Goal: Transaction & Acquisition: Purchase product/service

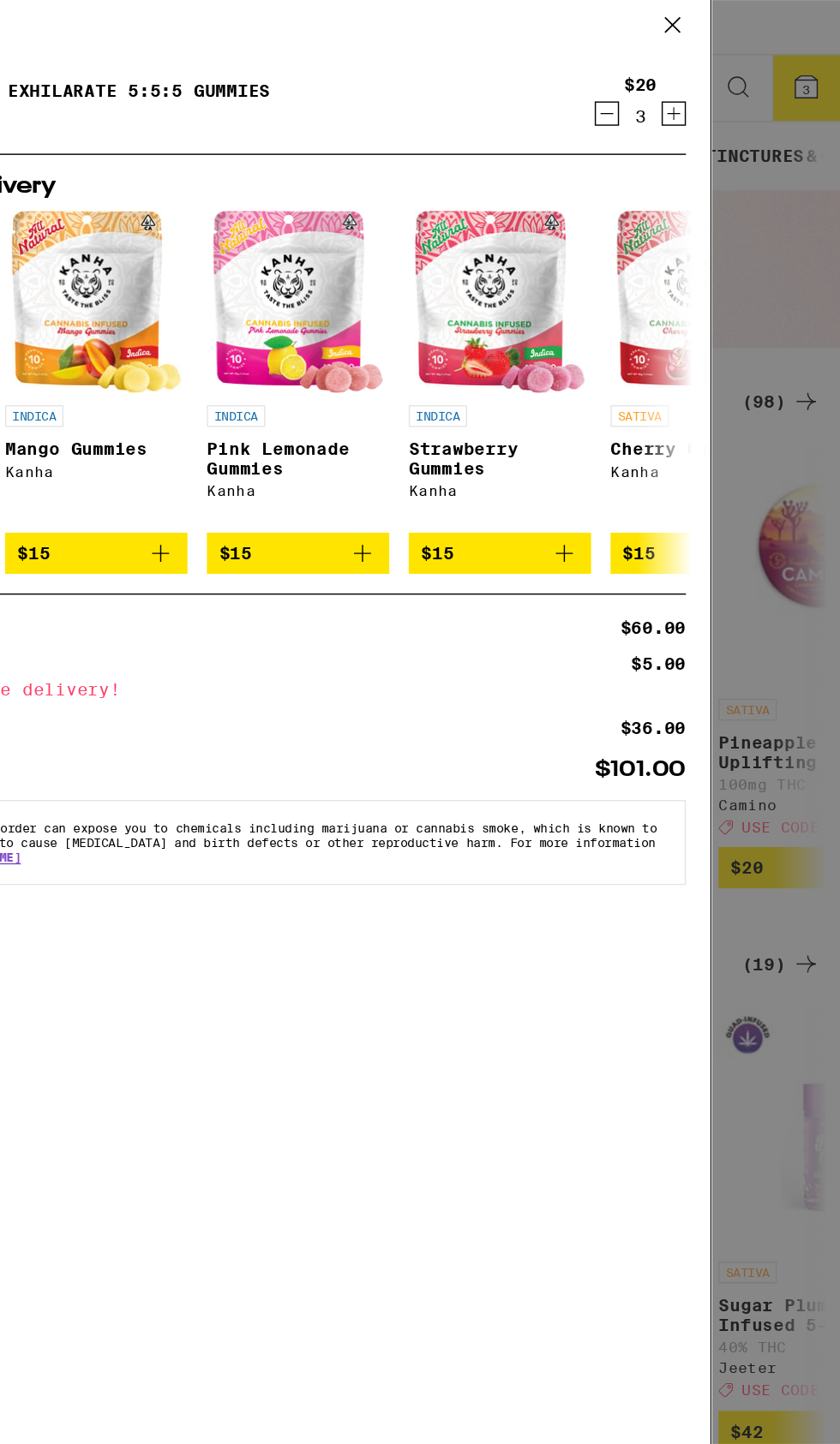
click at [723, 26] on icon at bounding box center [721, 27] width 10 height 10
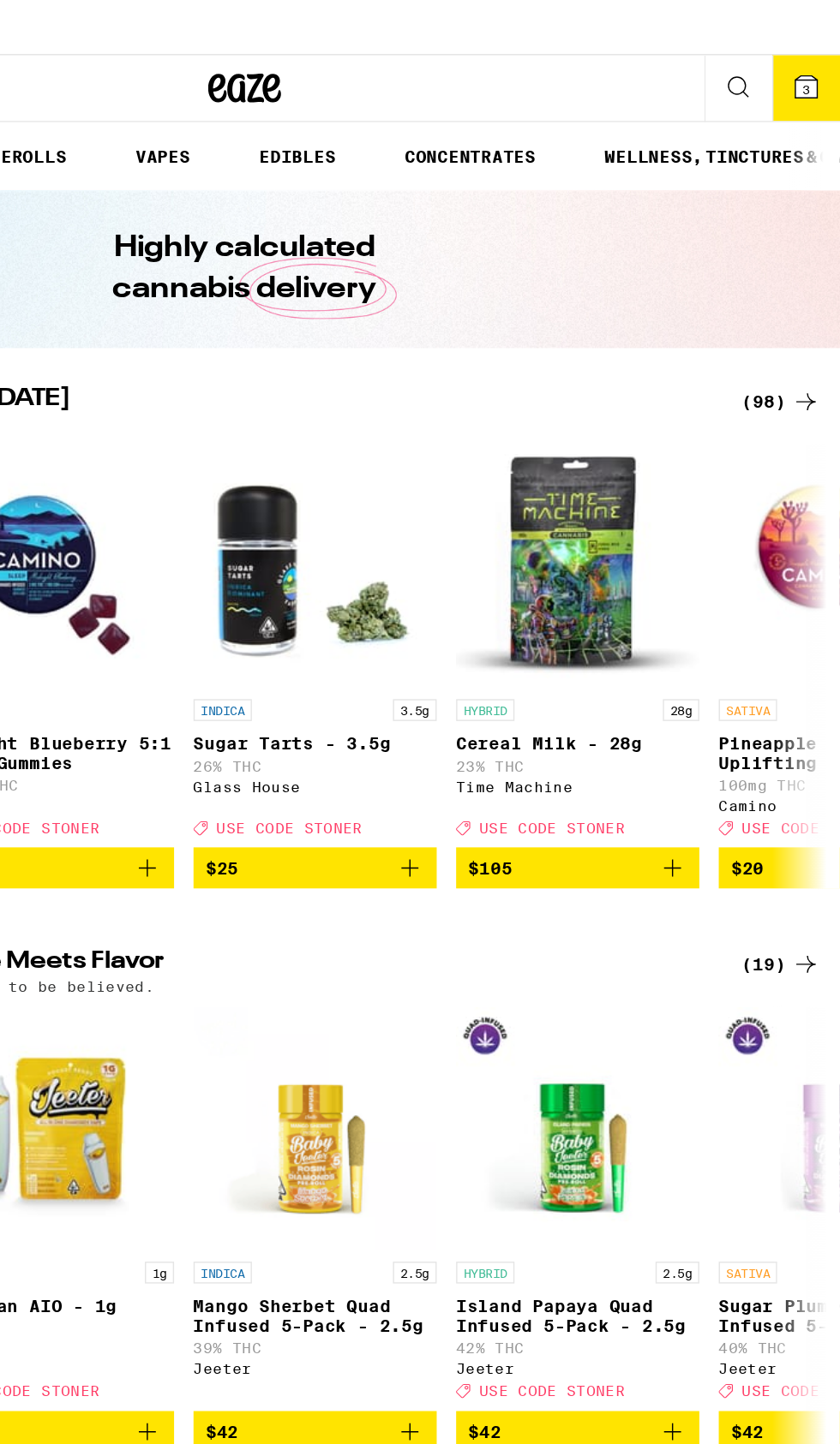
click at [792, 293] on div "Your Cart Wild Cherry Exhilarate 5:5:5 Gummies Camino $20 3 Add for free delive…" at bounding box center [420, 722] width 840 height 1444
click at [792, 293] on div "(98)" at bounding box center [798, 293] width 56 height 21
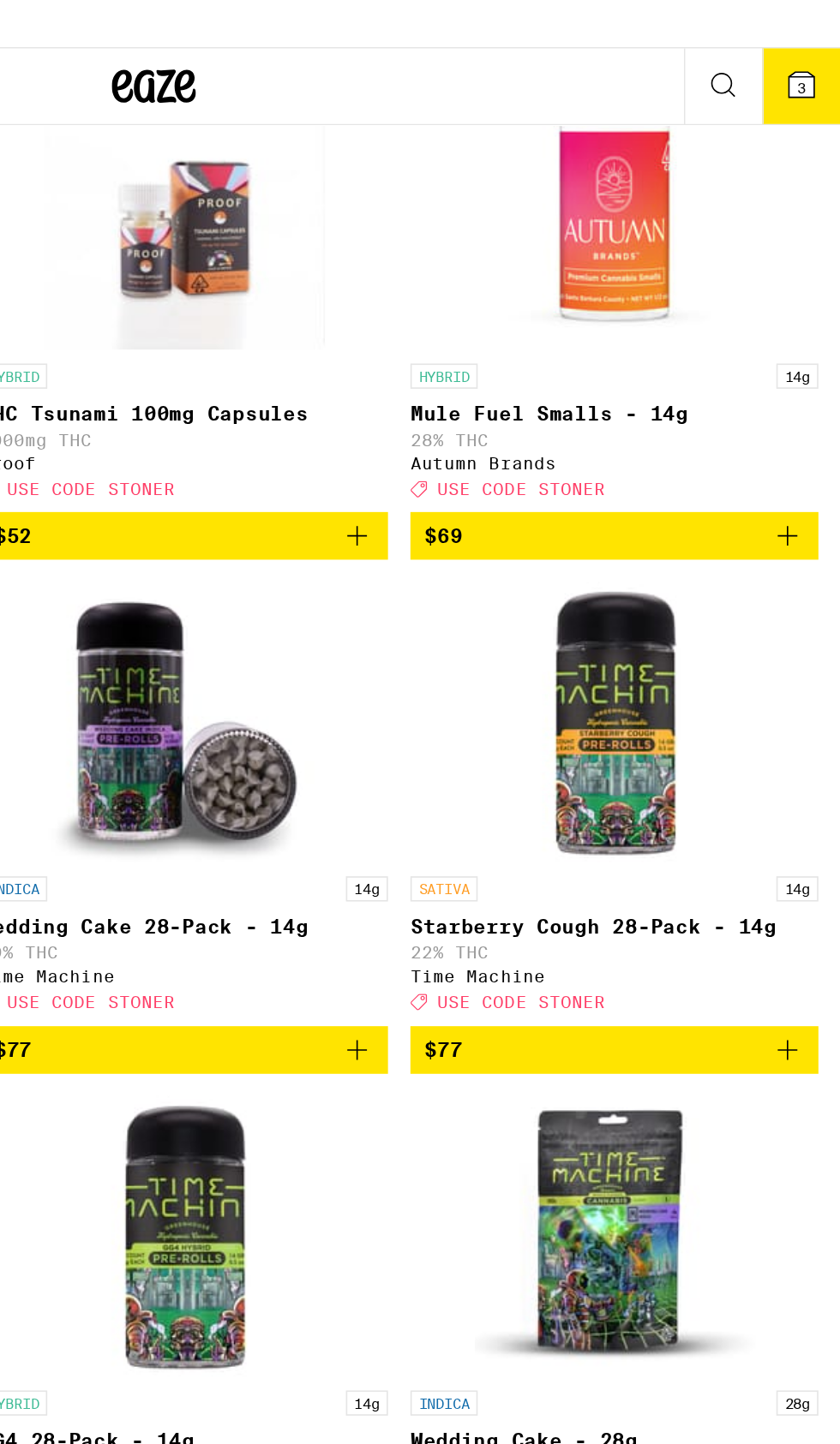
scroll to position [13791, 0]
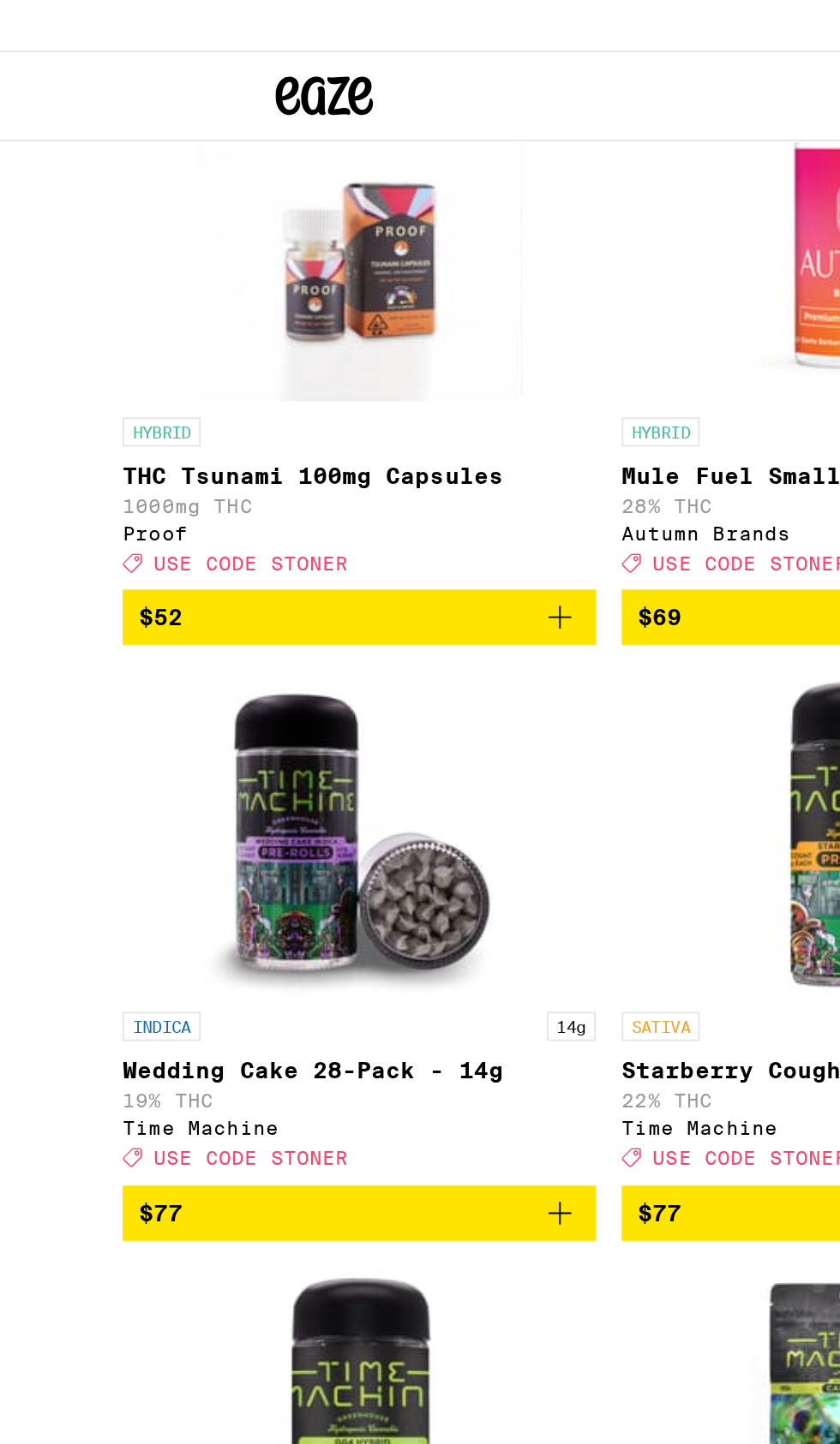
click at [538, 44] on icon "Add to bag" at bounding box center [543, 33] width 21 height 21
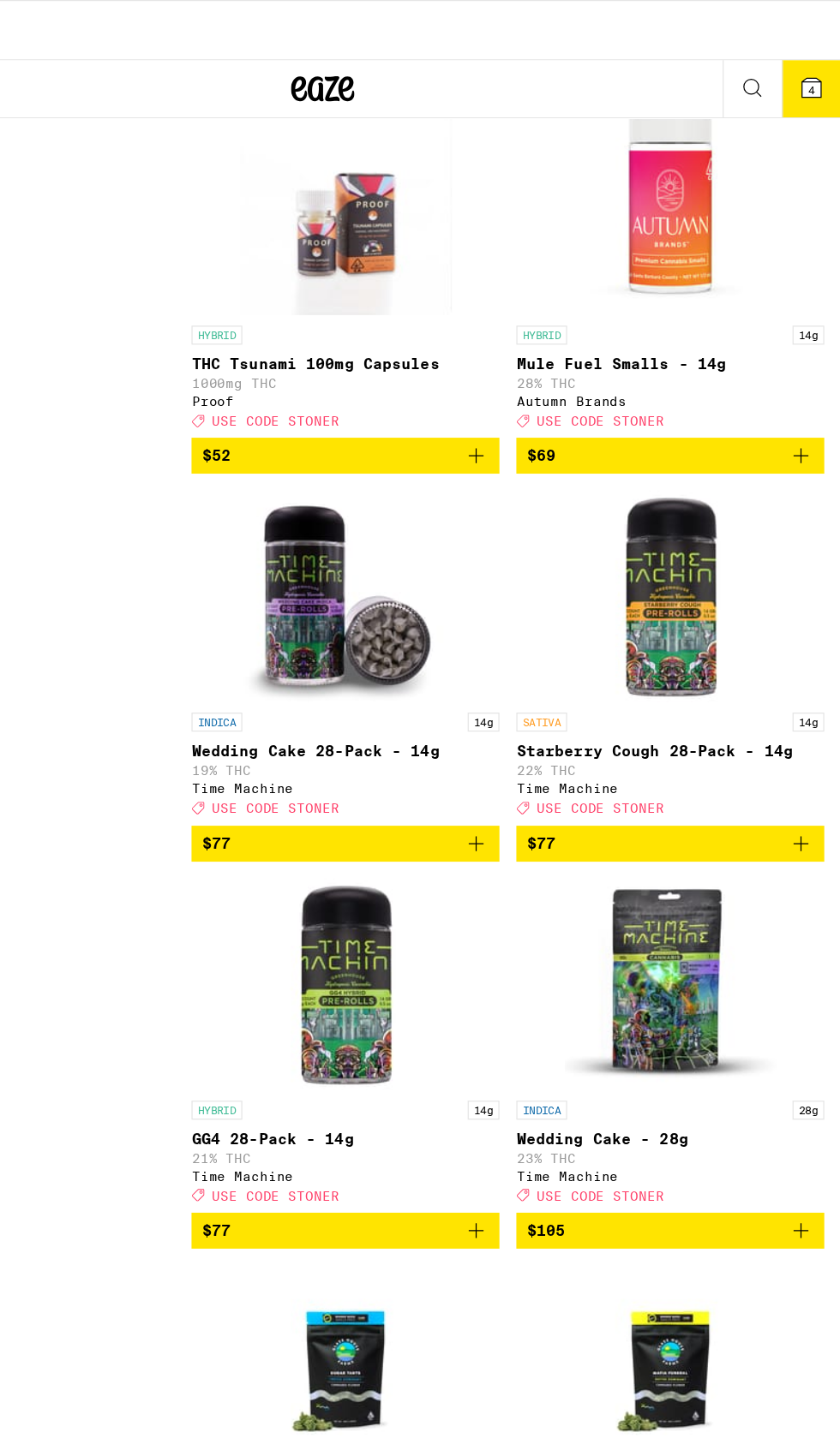
scroll to position [13744, 0]
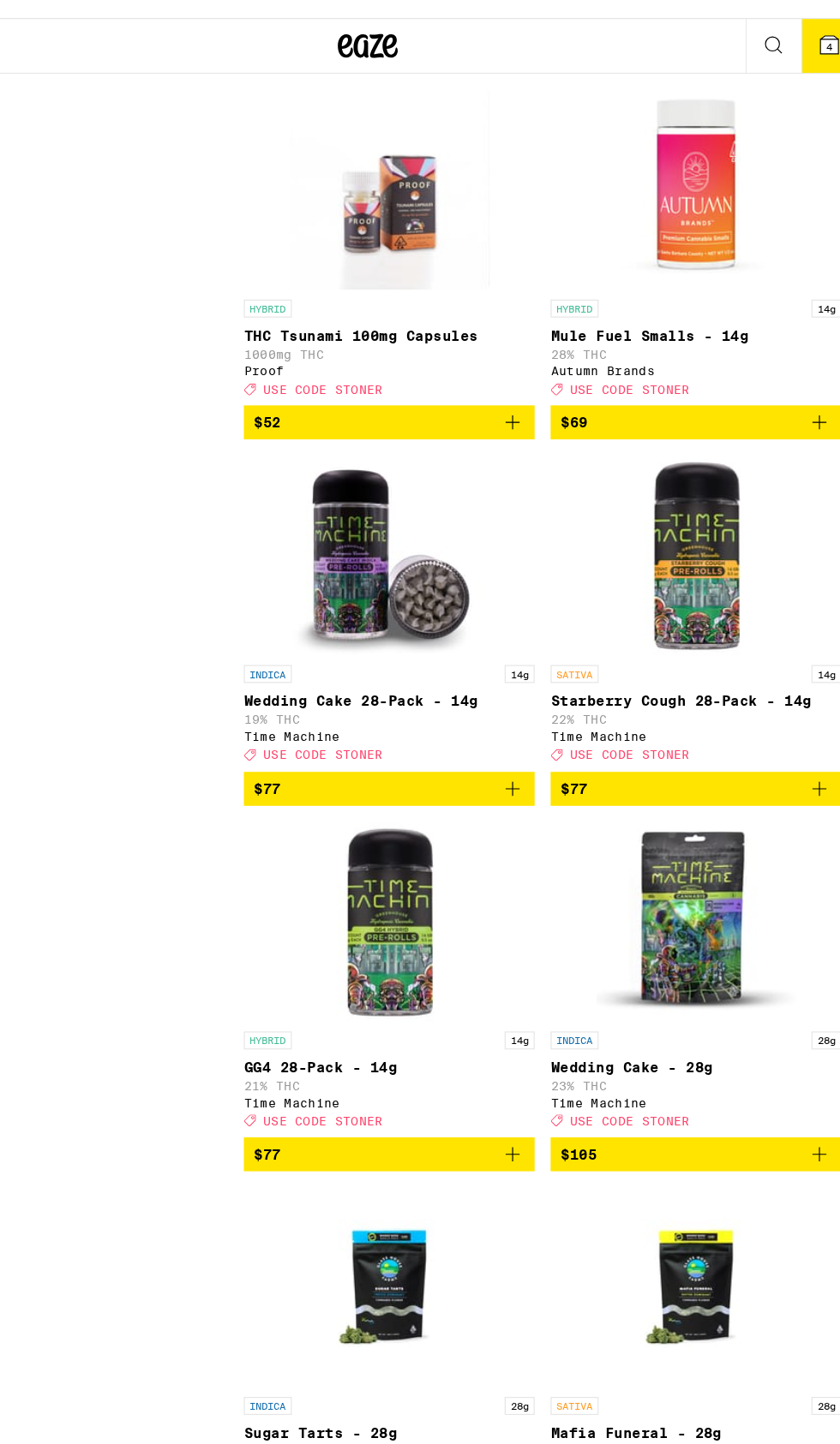
click at [546, 59] on div "Deal Created with Sketch. USE CODE [PERSON_NAME]" at bounding box center [437, 53] width 249 height 12
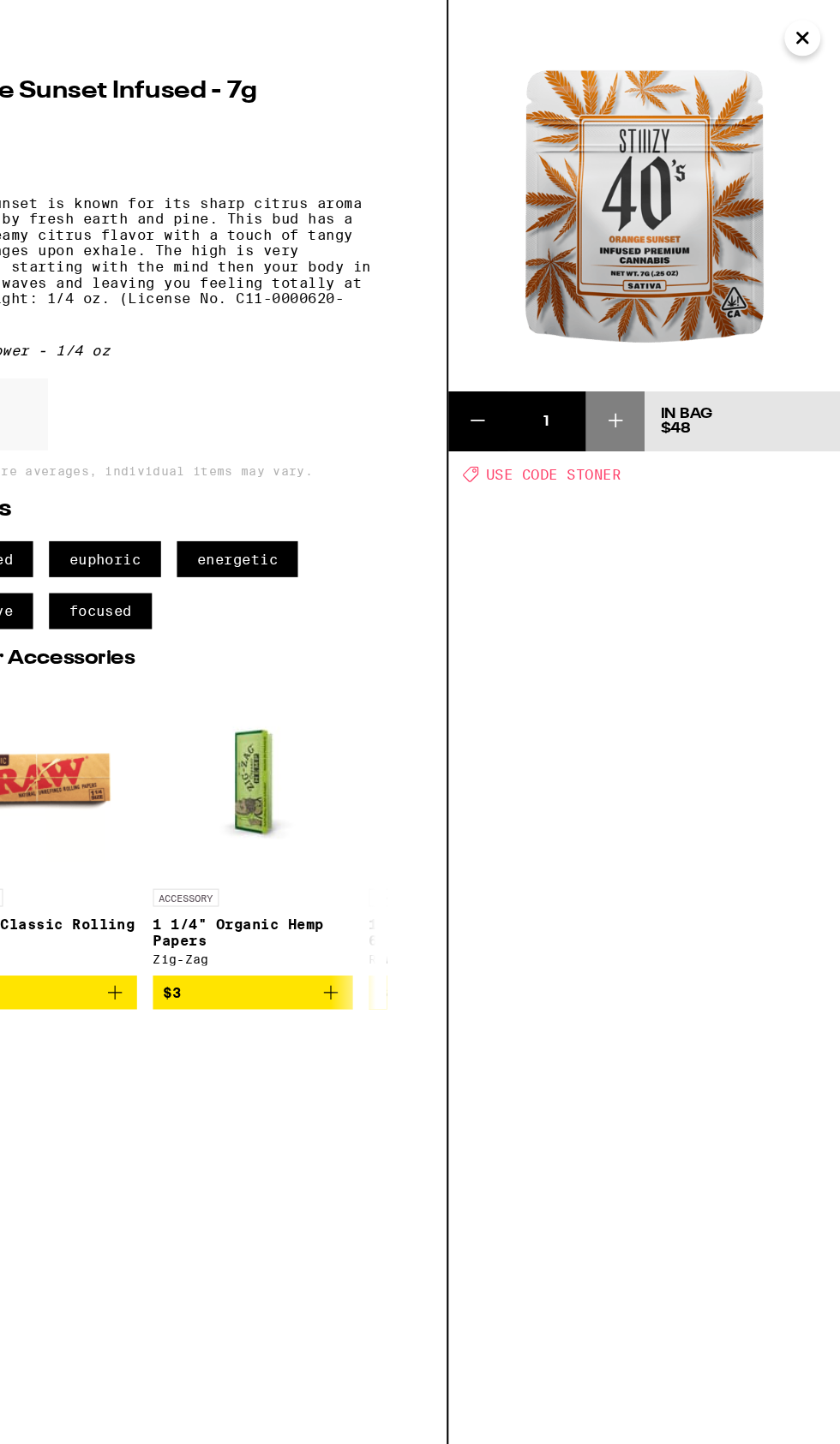
scroll to position [13744, 0]
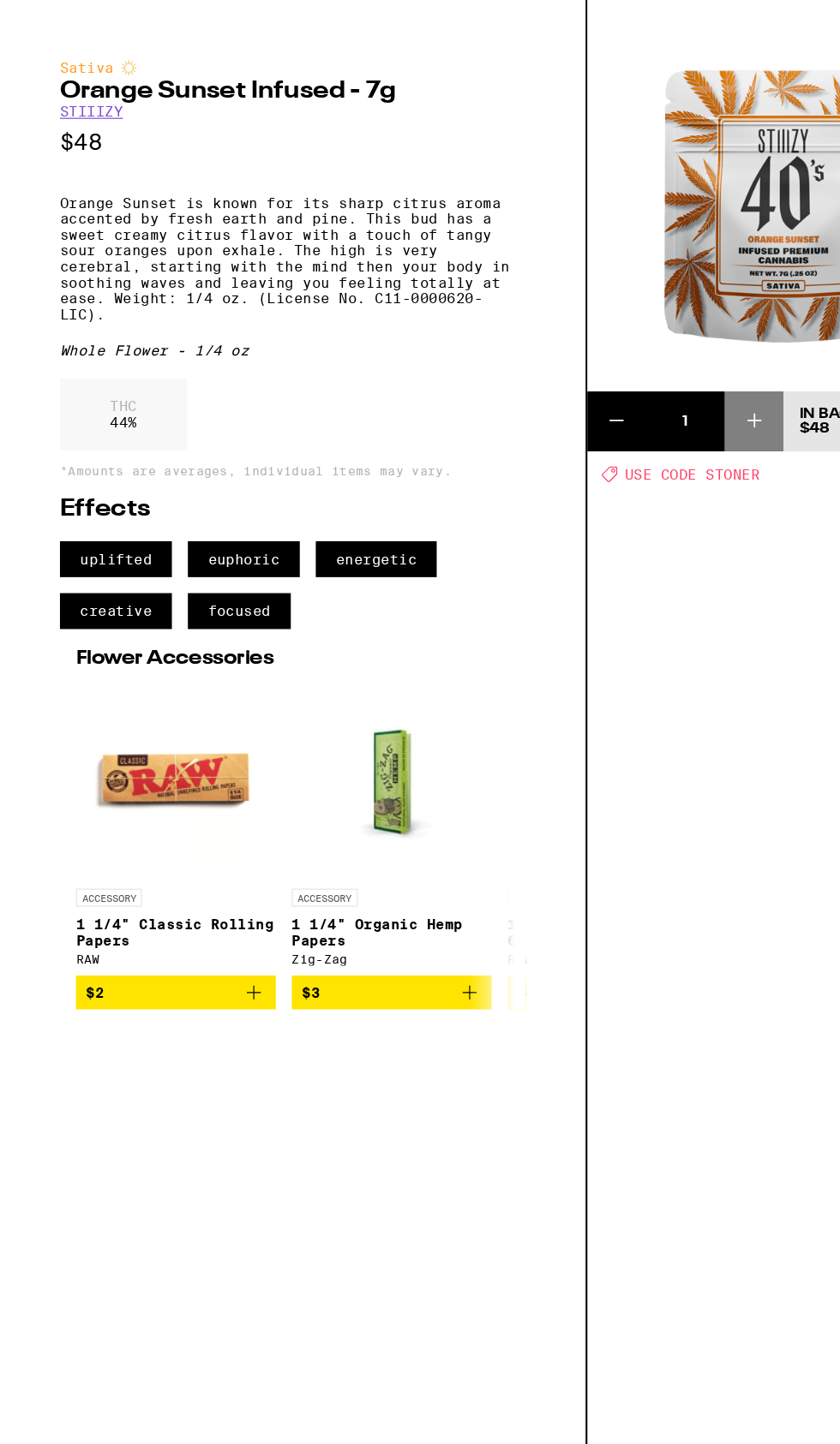
click at [69, 91] on link "STIIIZY" at bounding box center [78, 96] width 54 height 14
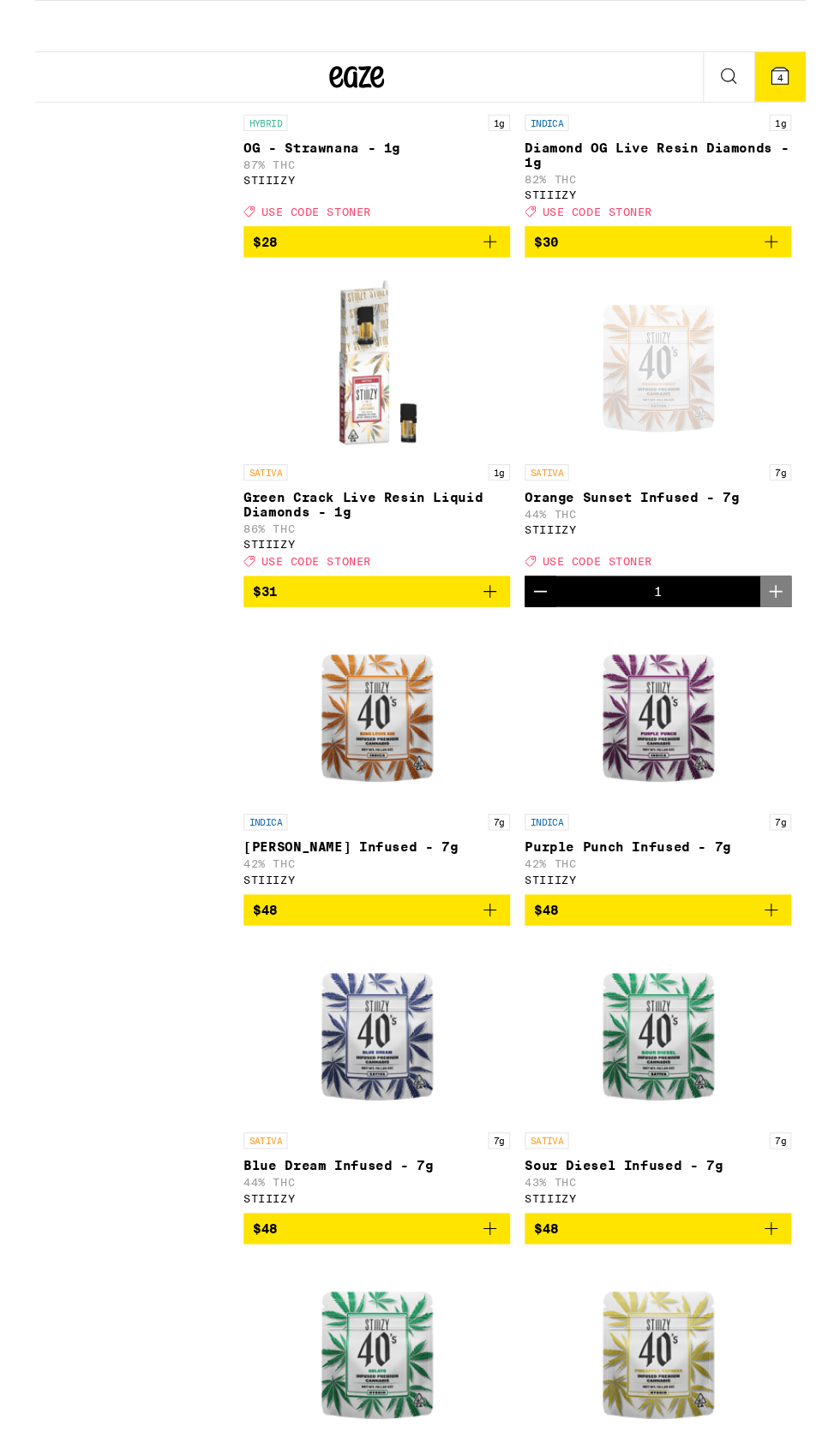
scroll to position [2871, 0]
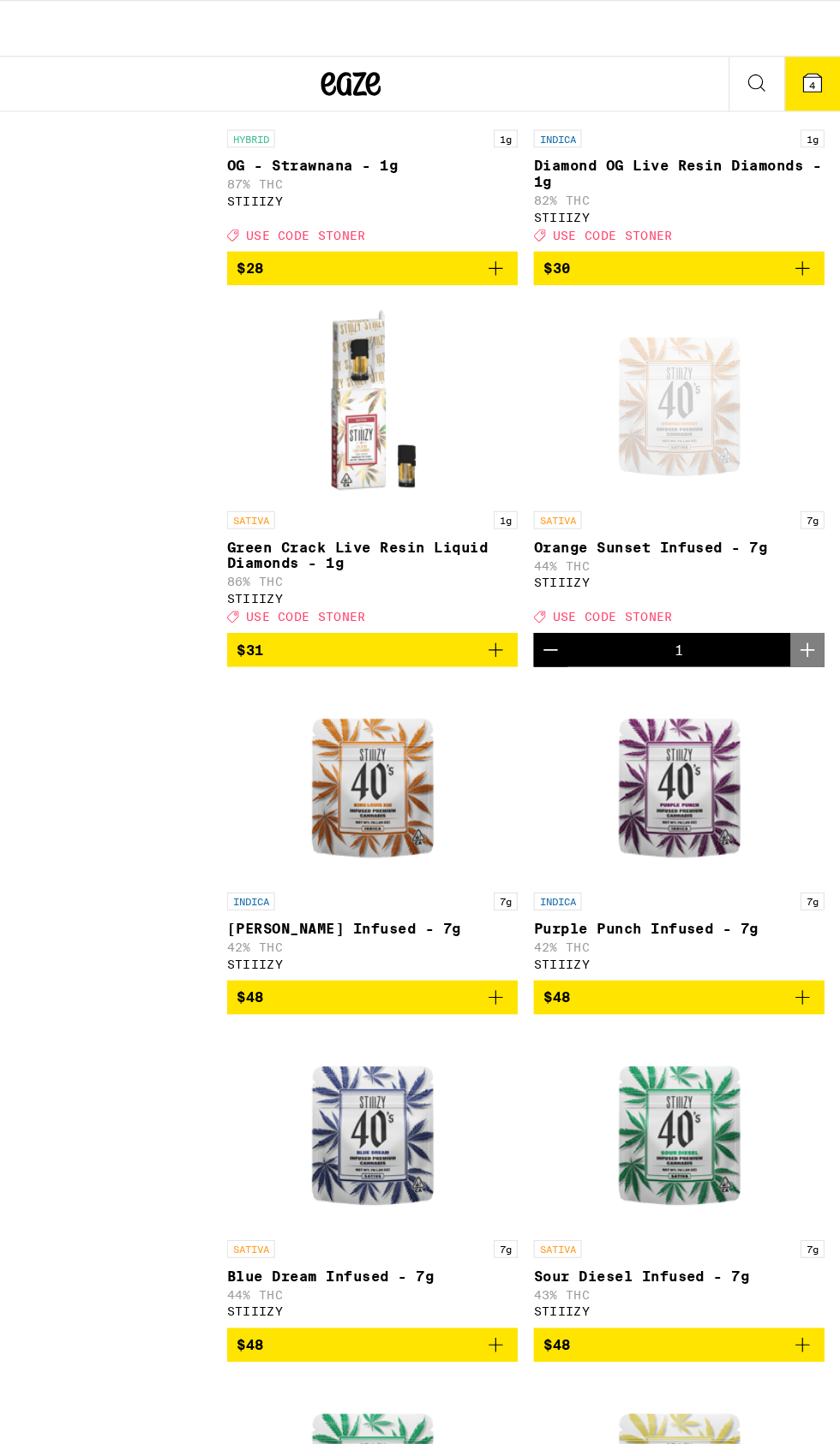
click at [821, 77] on icon at bounding box center [816, 71] width 16 height 16
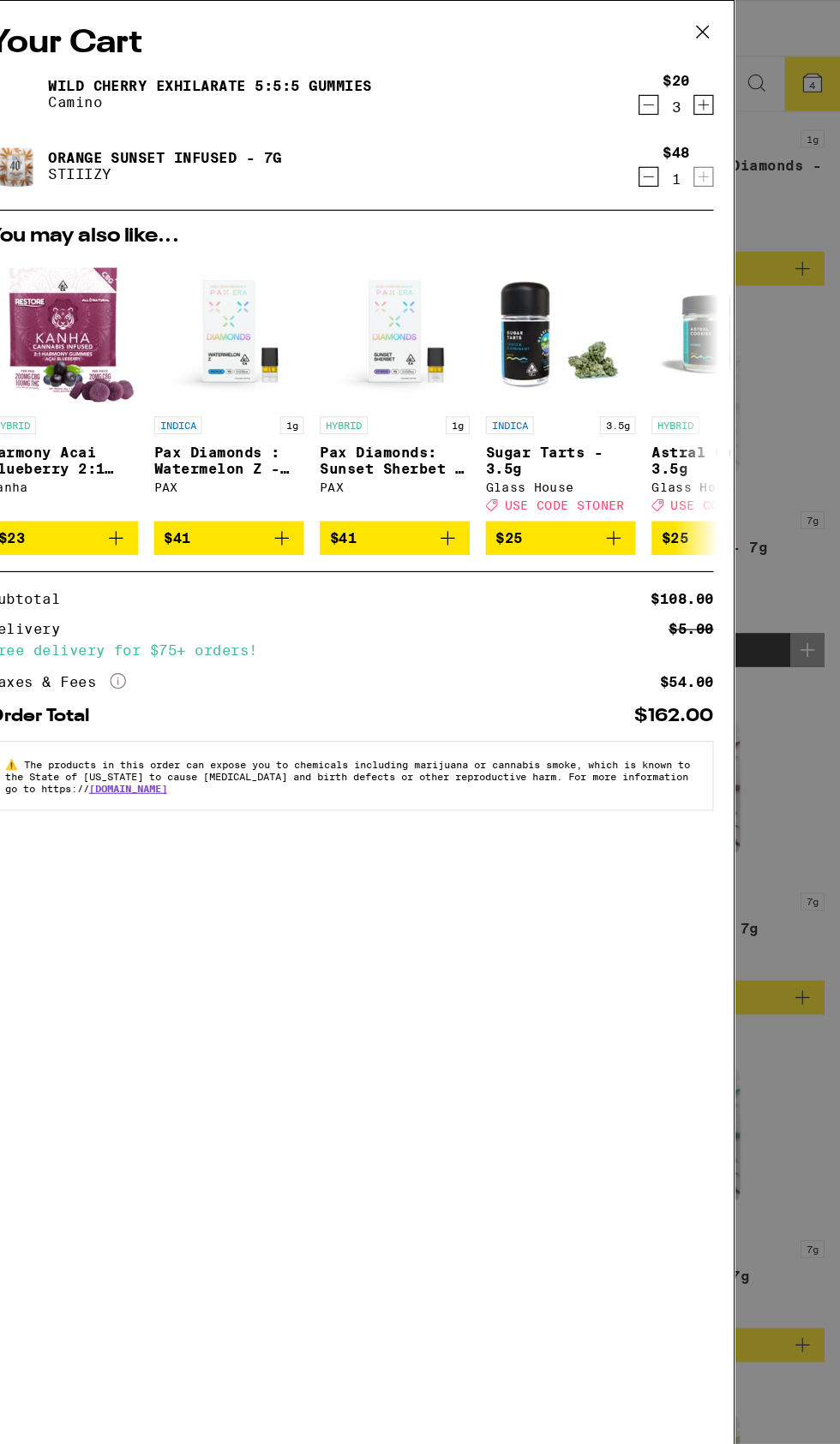
scroll to position [2871, 0]
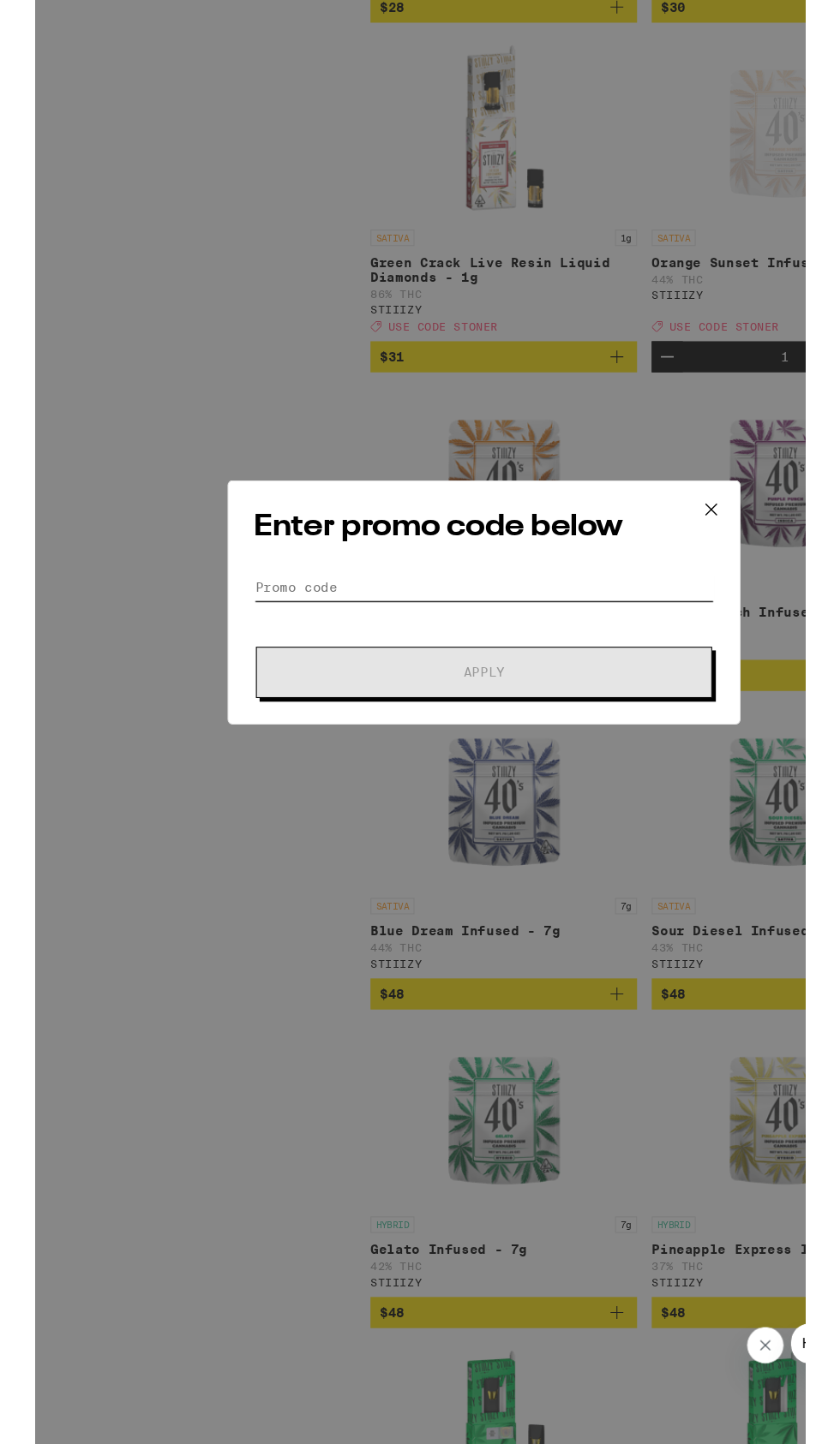
click at [407, 767] on input "Promo Code" at bounding box center [420, 774] width 430 height 26
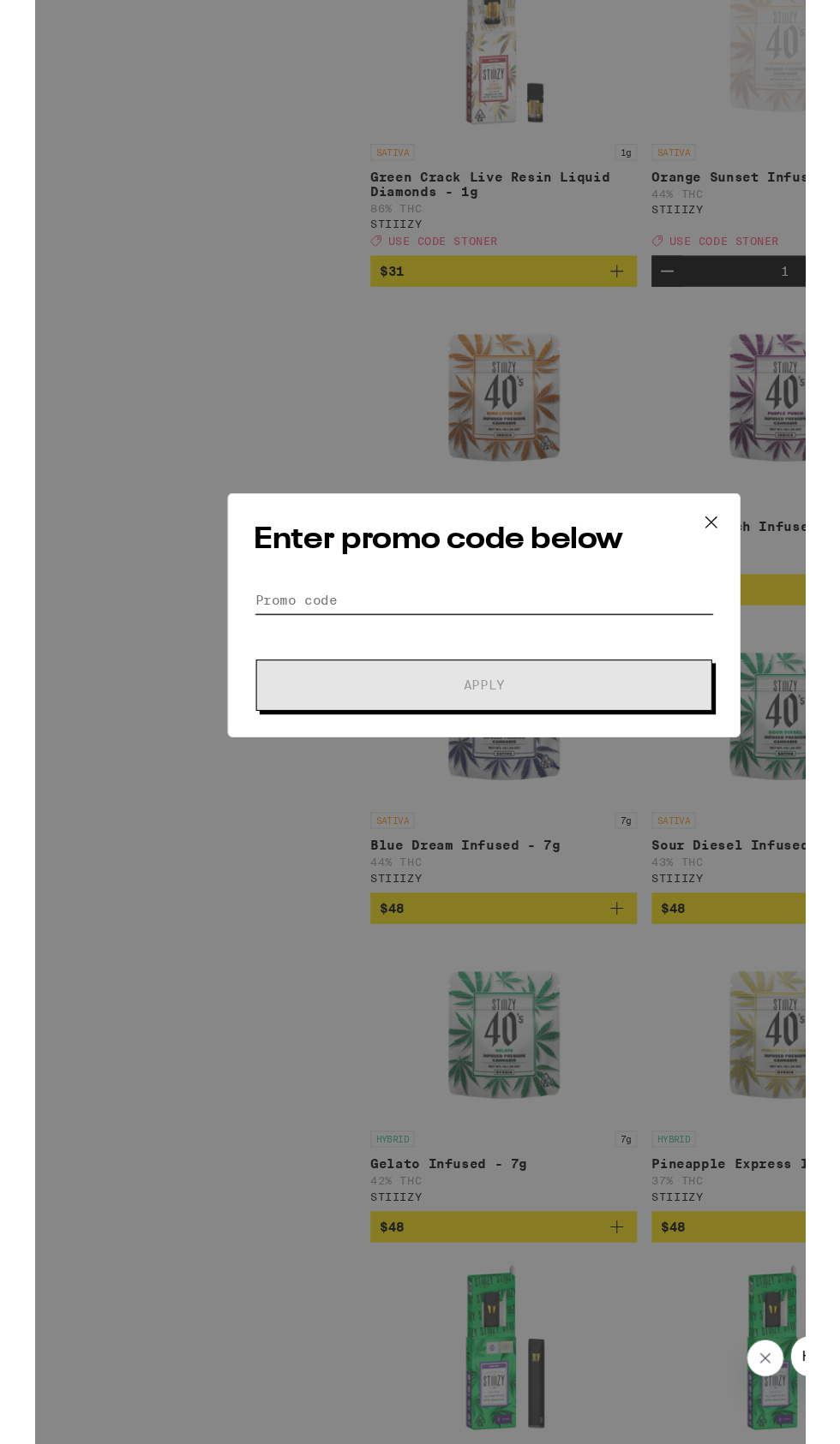
scroll to position [3023, 0]
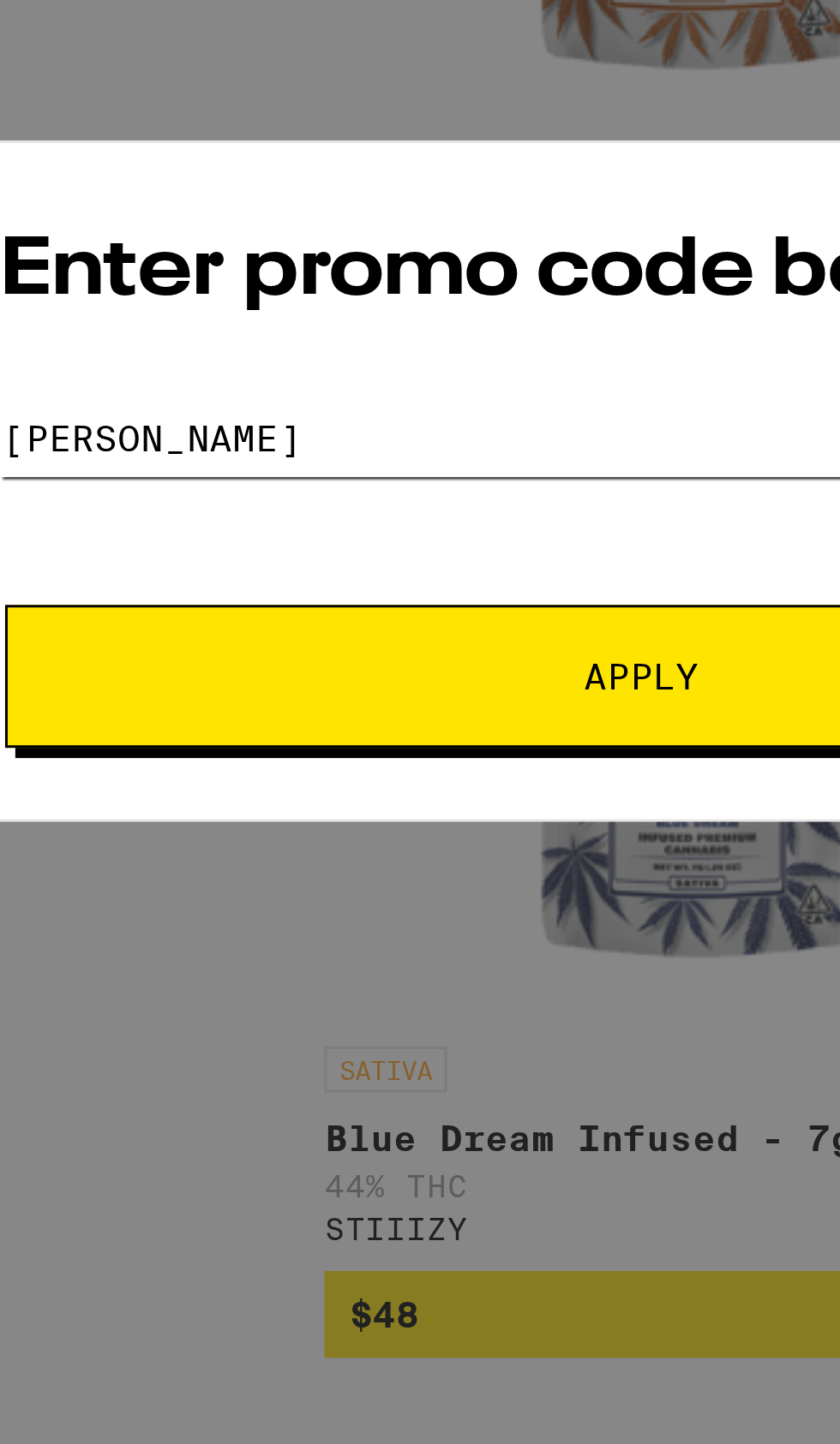
type input "[PERSON_NAME]"
click at [408, 779] on button "Apply" at bounding box center [420, 788] width 426 height 48
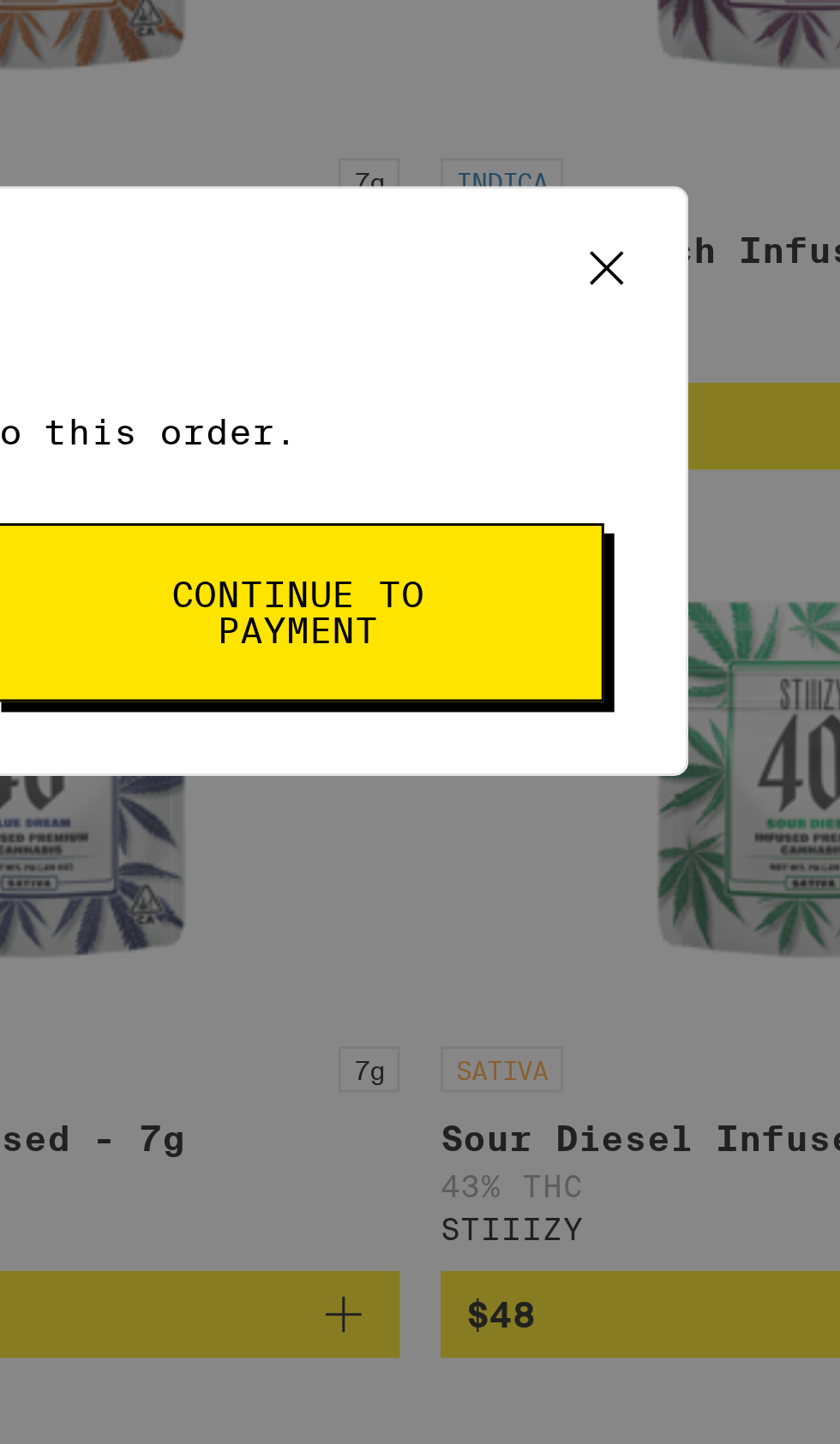
click at [645, 654] on icon at bounding box center [633, 652] width 26 height 26
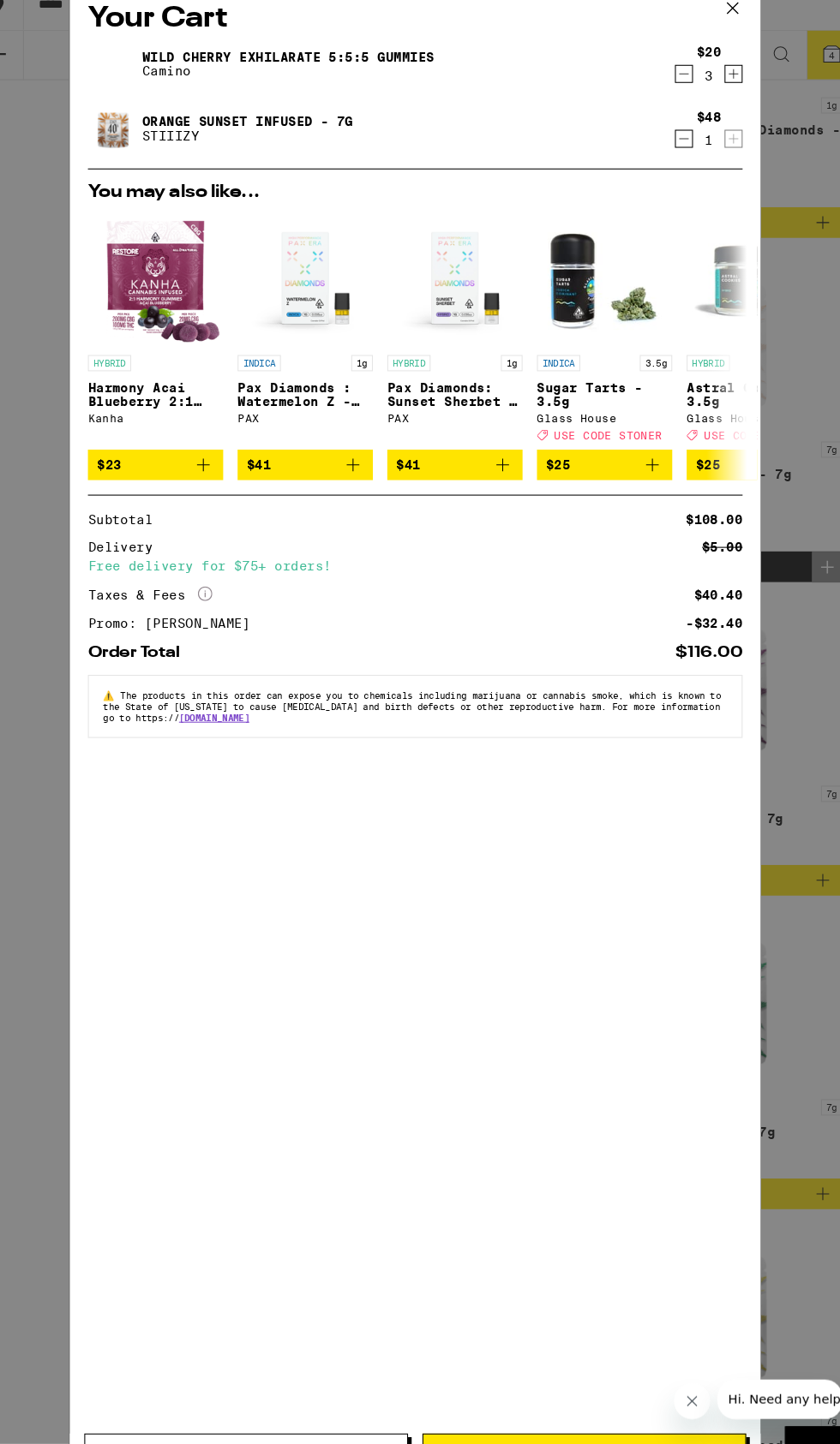
scroll to position [0, 5]
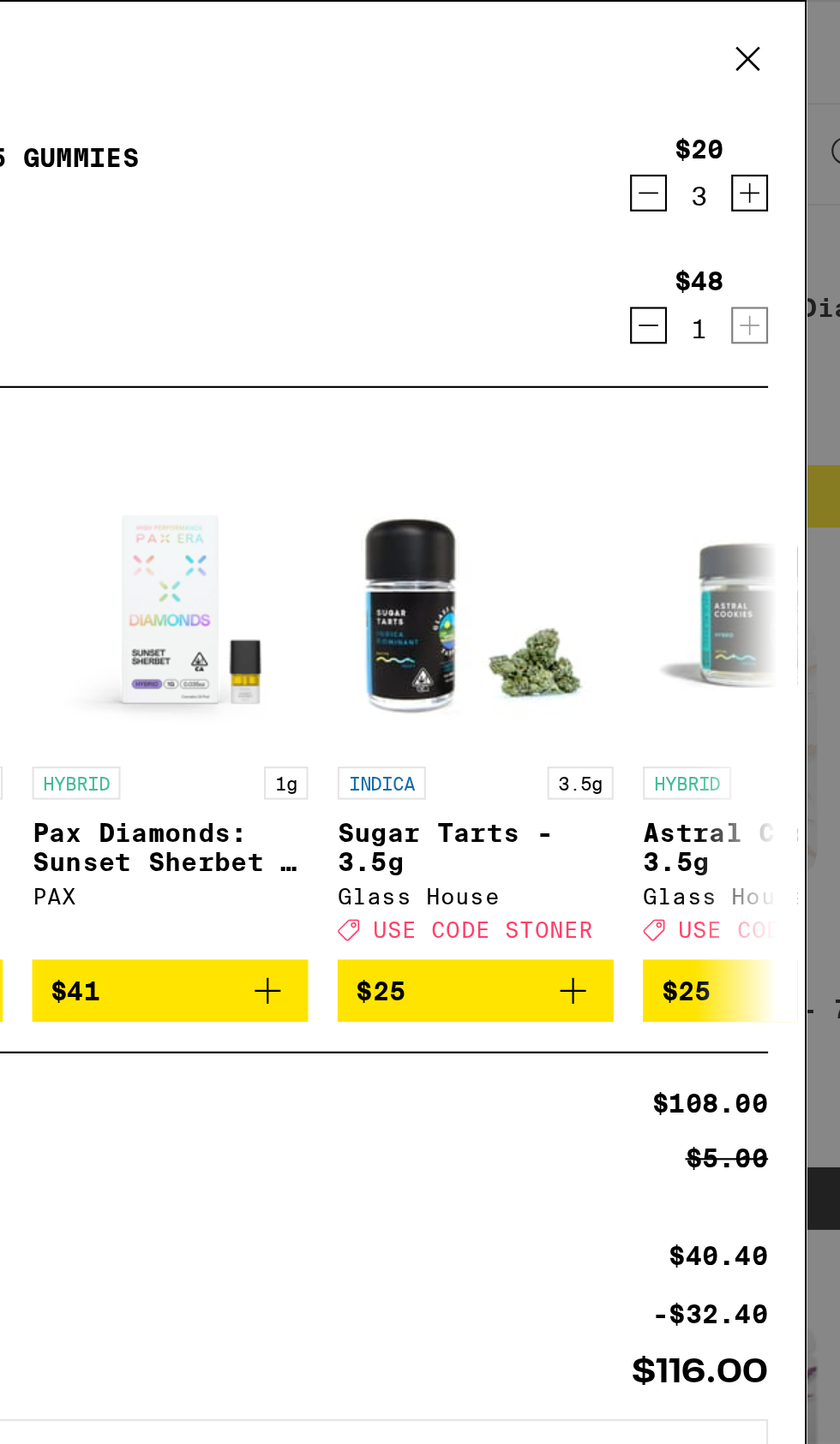
click at [676, 91] on icon "Decrement" at bounding box center [675, 89] width 16 height 21
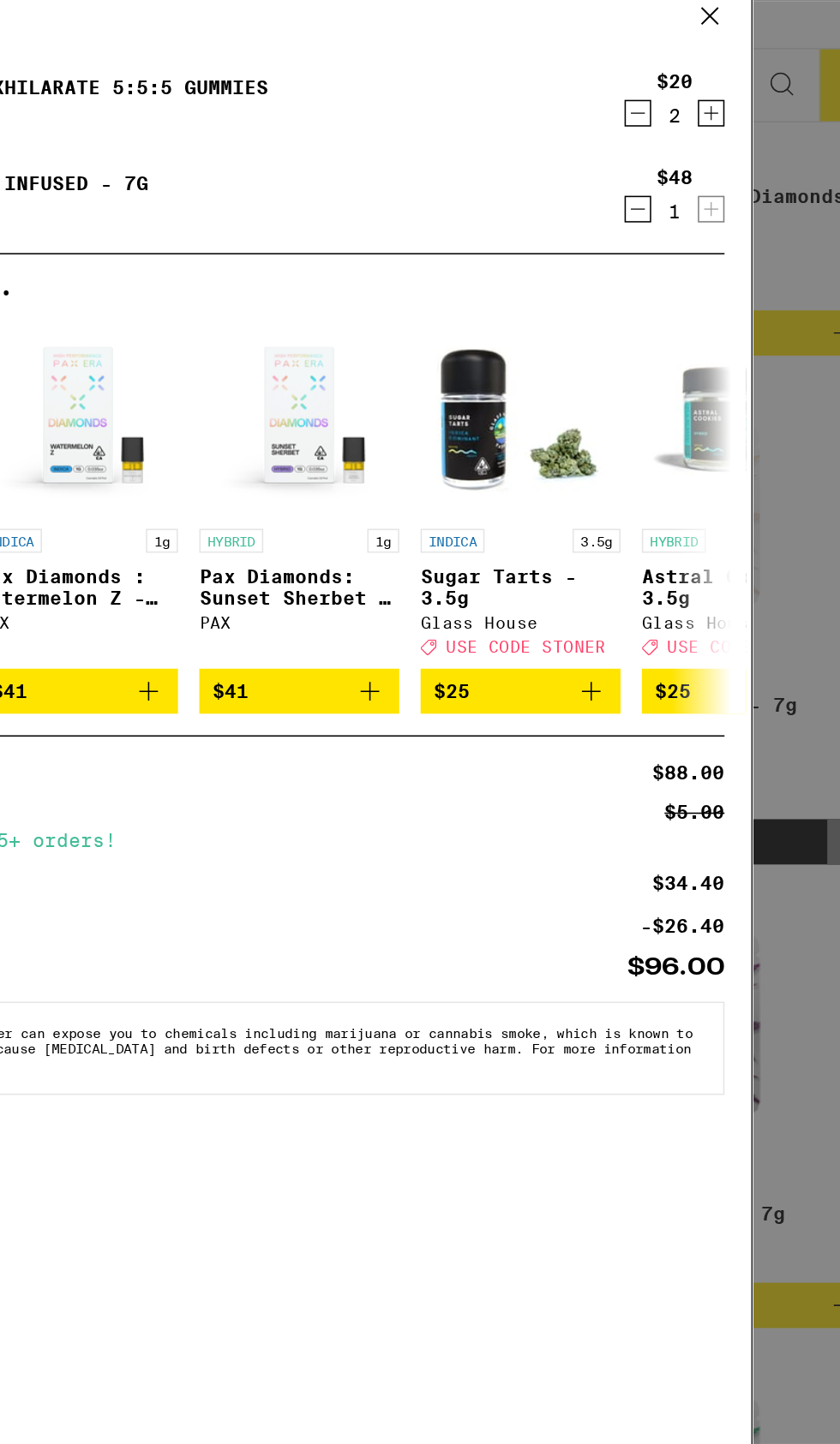
click at [729, 30] on icon at bounding box center [721, 28] width 26 height 26
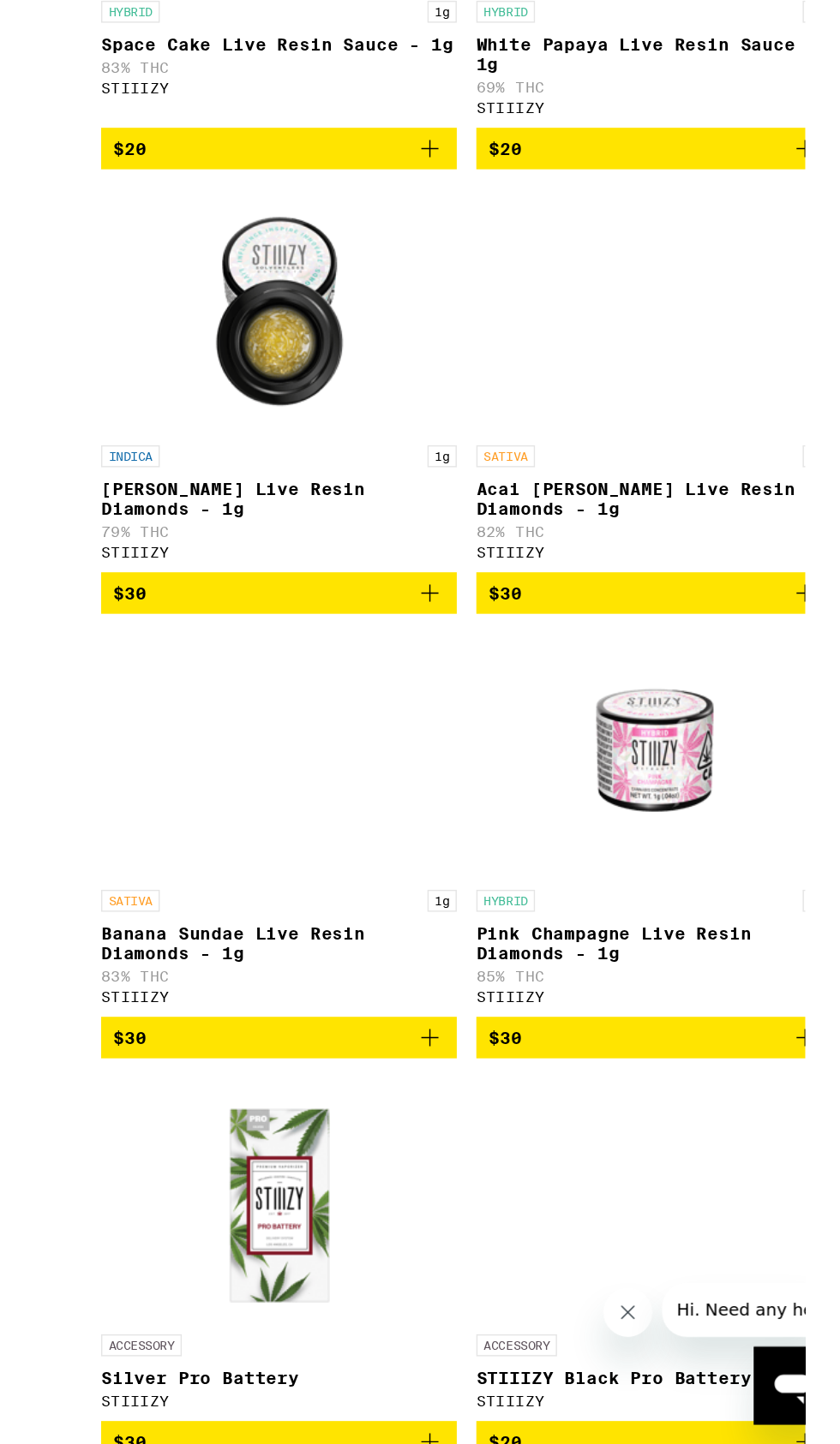
scroll to position [9350, 0]
